Goal: Consume media (video, audio): Watch videos, listen to music or podcasts

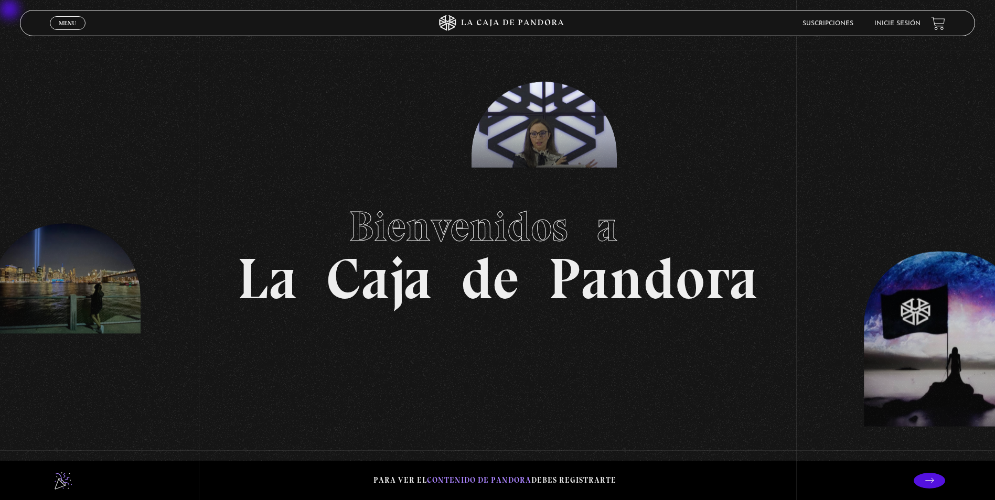
click at [837, 23] on link "Suscripciones" at bounding box center [827, 23] width 51 height 6
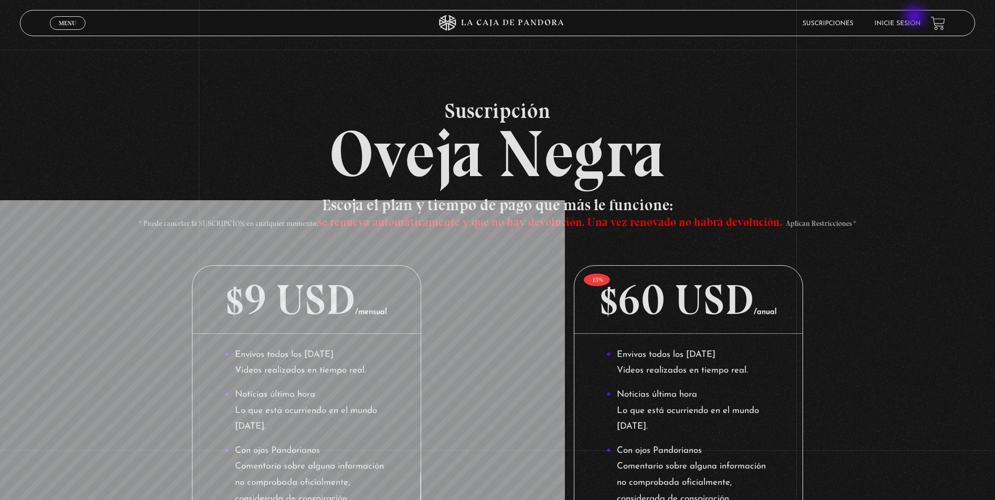
click at [916, 17] on li "Inicie sesión" at bounding box center [897, 23] width 46 height 16
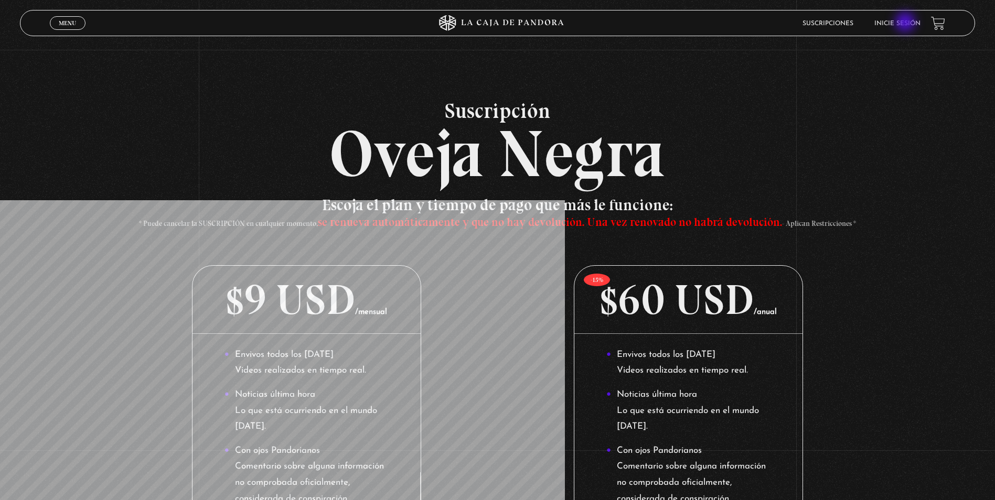
click at [906, 23] on link "Inicie sesión" at bounding box center [897, 23] width 46 height 6
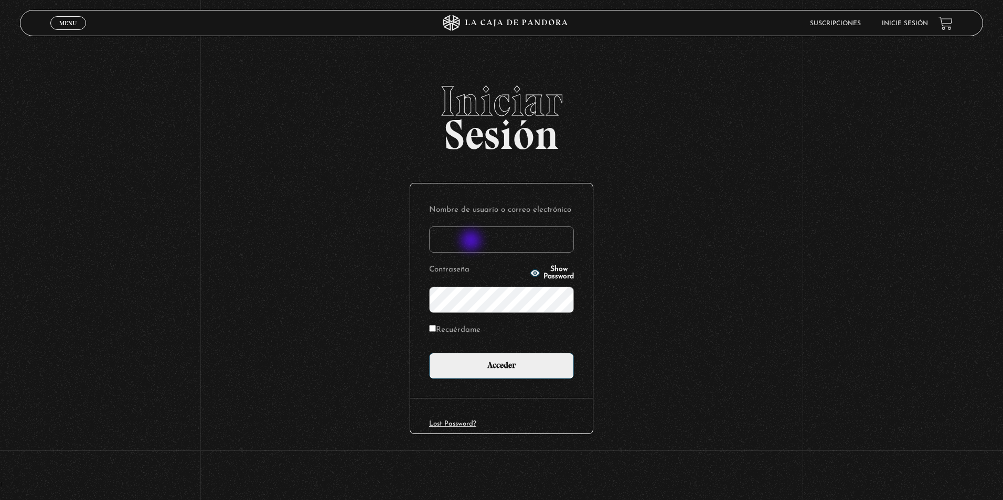
click at [472, 242] on input "Nombre de usuario o correo electrónico" at bounding box center [501, 240] width 145 height 26
type input "raquepicso@gmail.com"
click at [429, 353] on input "Acceder" at bounding box center [501, 366] width 145 height 26
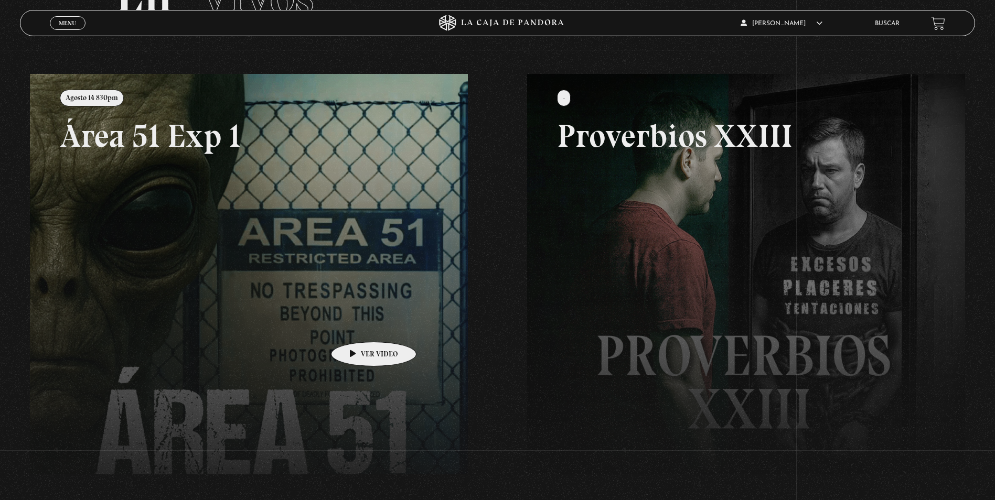
scroll to position [105, 0]
click at [347, 309] on link at bounding box center [527, 323] width 995 height 500
